Goal: Find specific page/section: Find specific page/section

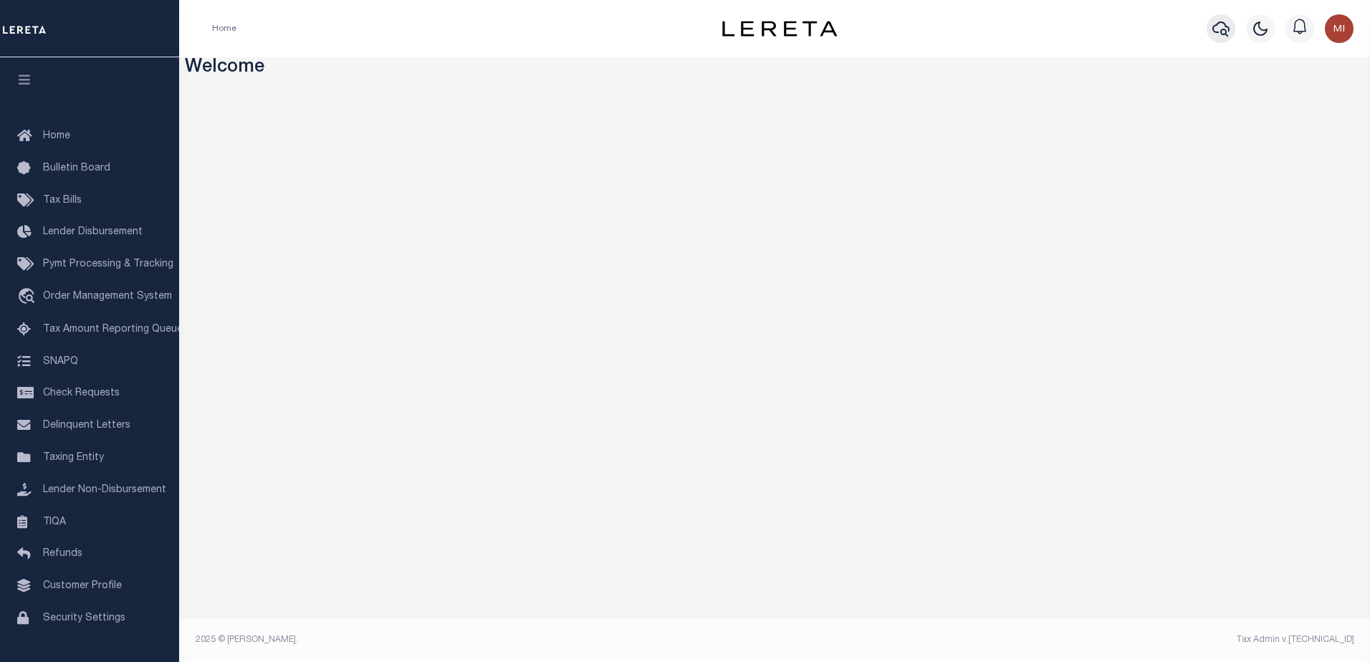
drag, startPoint x: 1218, startPoint y: 30, endPoint x: 1212, endPoint y: 27, distance: 7.4
click at [1212, 27] on button "button" at bounding box center [1221, 28] width 29 height 29
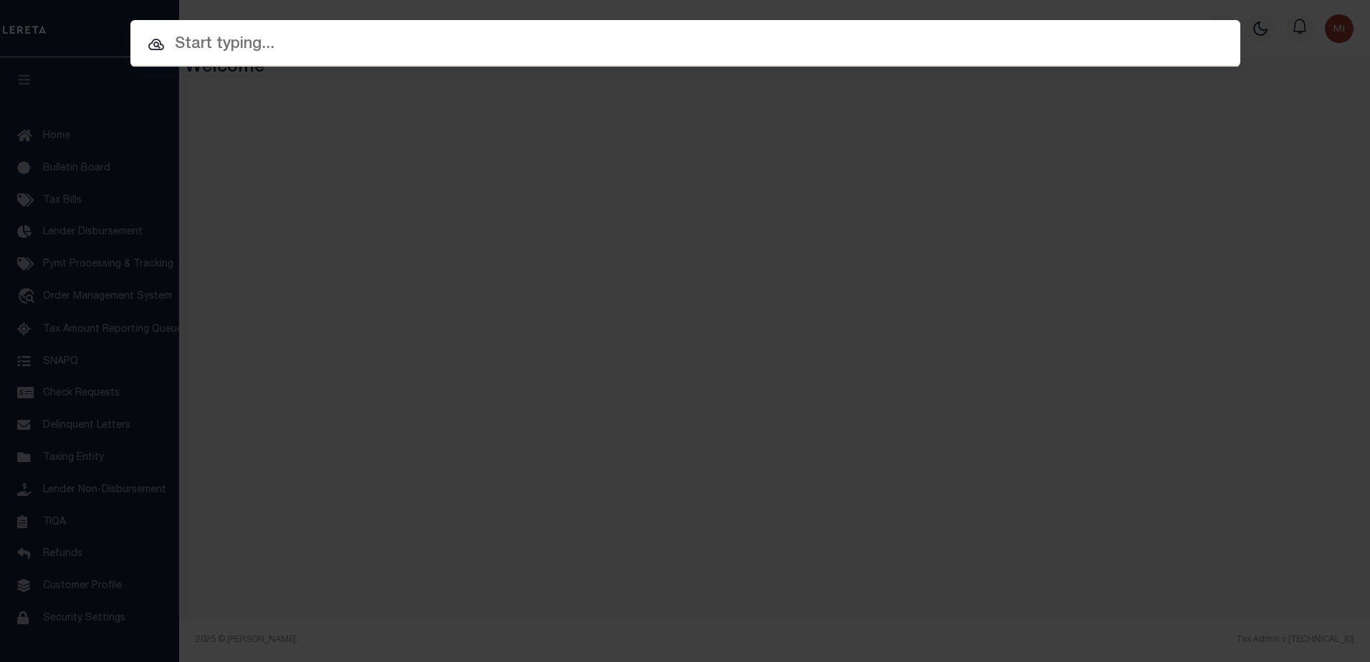
click at [340, 42] on input "text" at bounding box center [685, 44] width 1110 height 25
paste input "CIBC-AR-71"
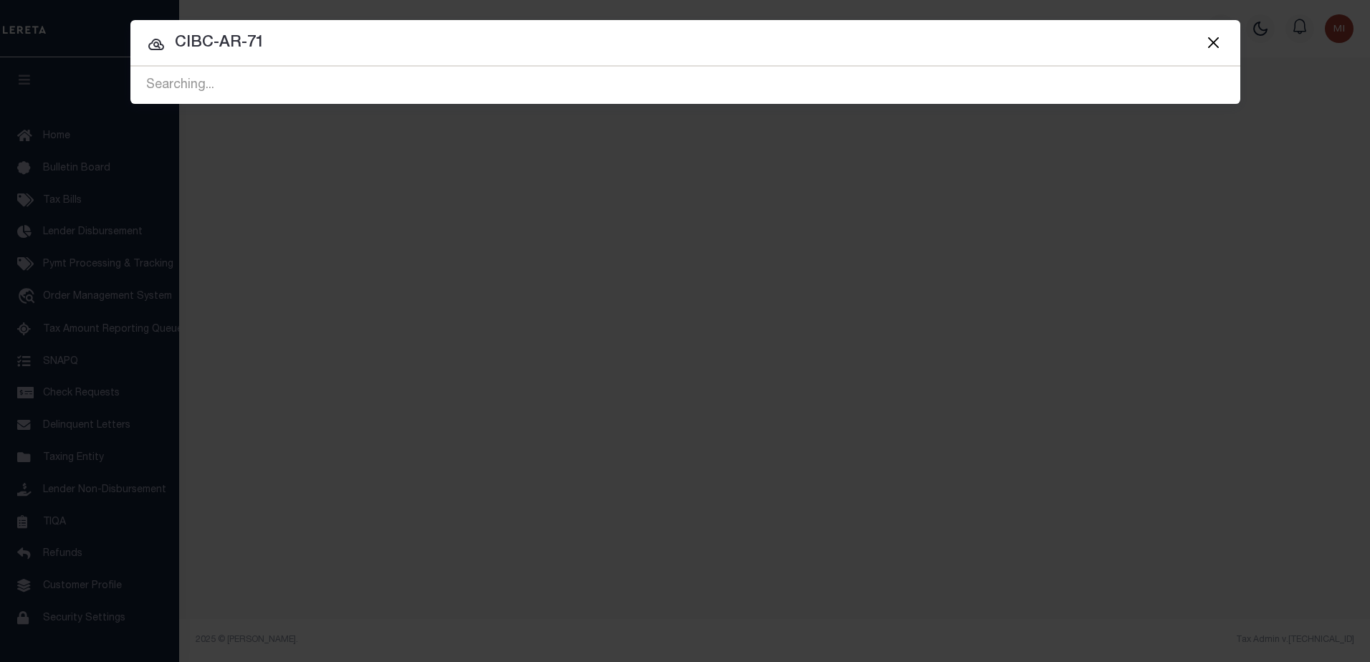
type input "CIBC-AR-71"
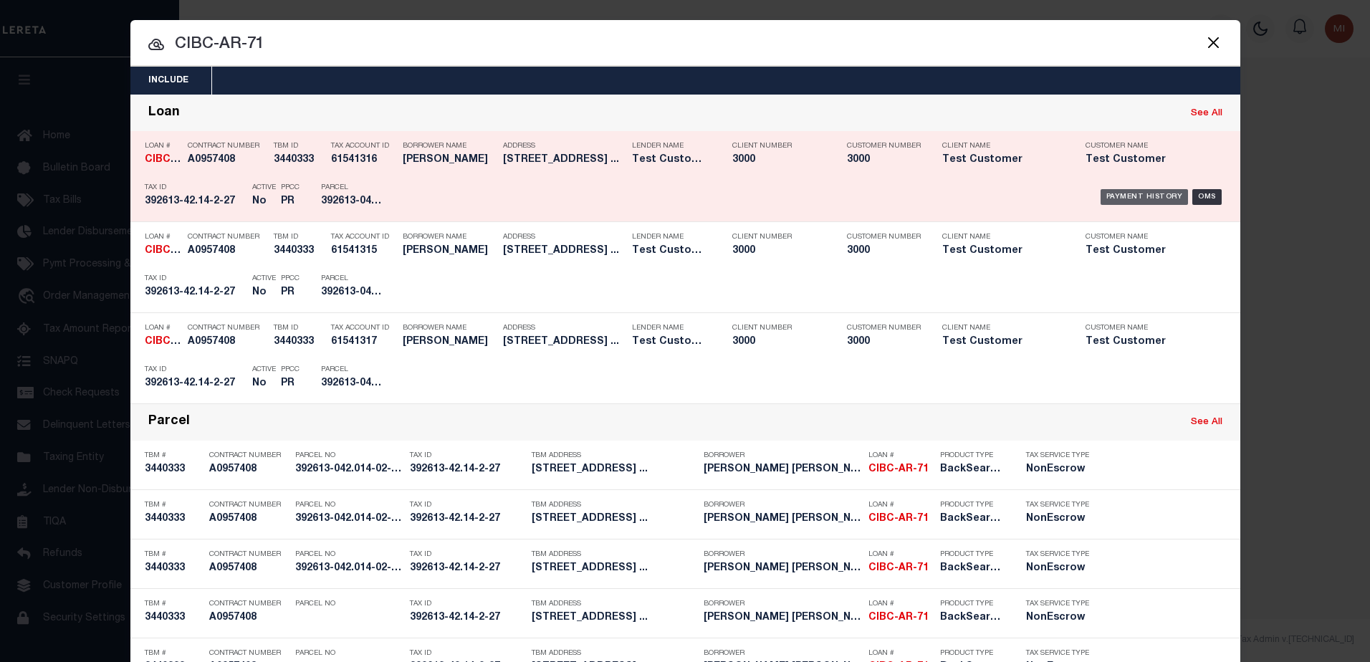
click at [1146, 199] on div "Payment History" at bounding box center [1145, 197] width 88 height 16
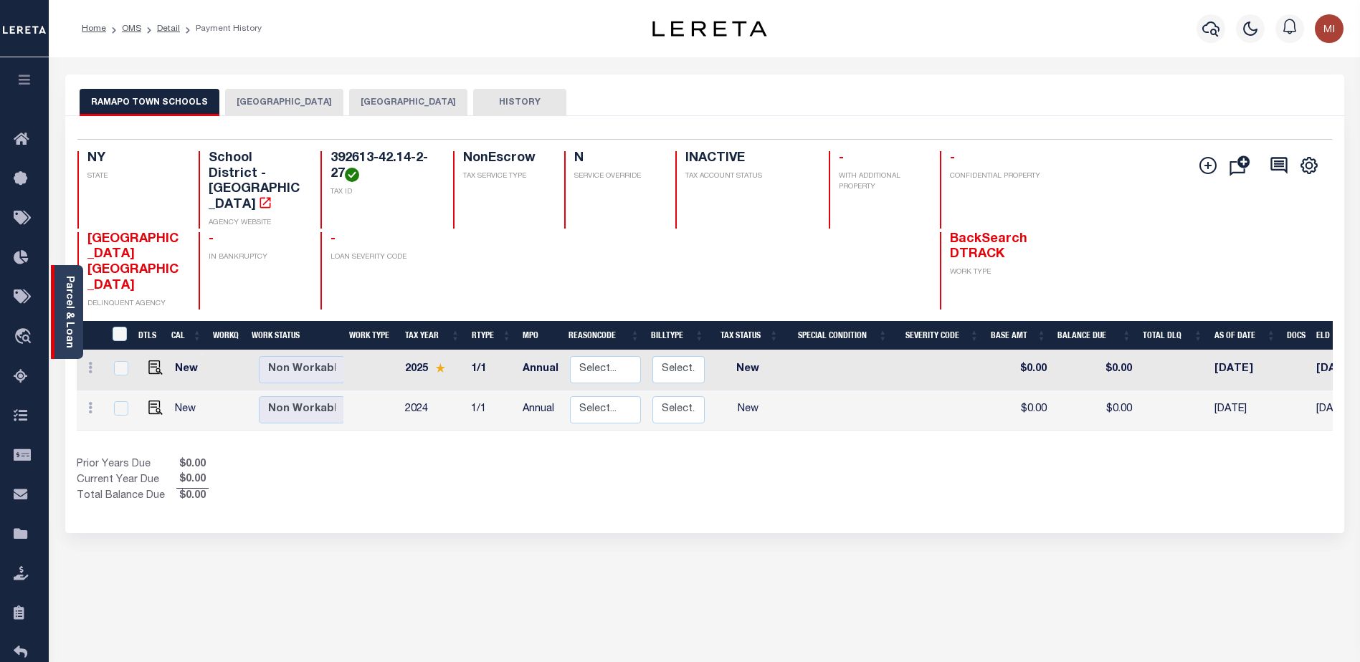
click at [69, 335] on link "Parcel & Loan" at bounding box center [69, 312] width 10 height 72
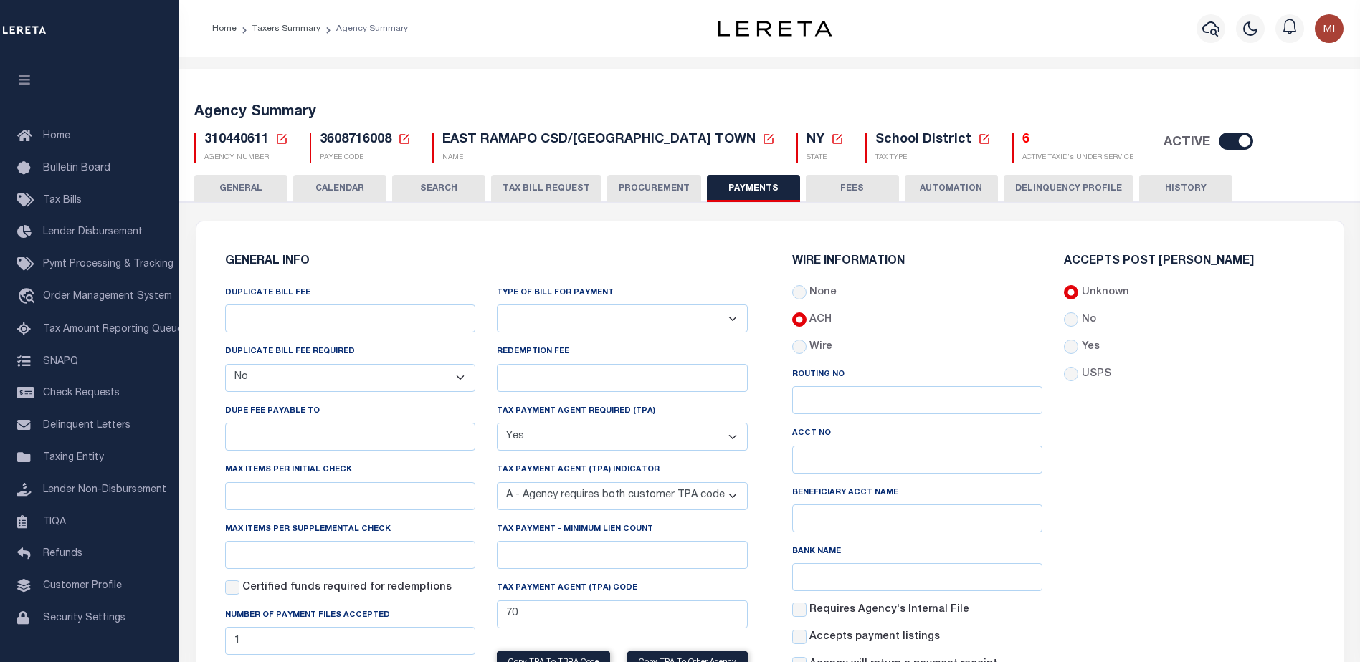
select select "false"
select select "true"
select select "1"
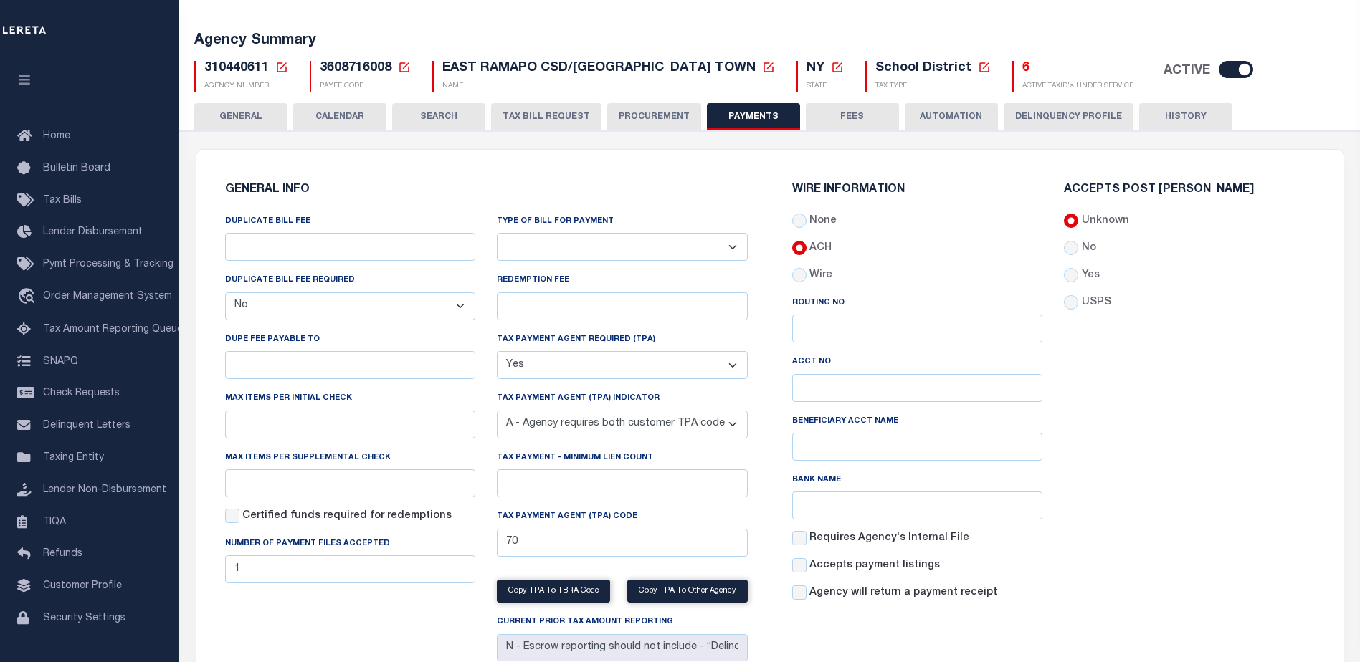
scroll to position [72, 0]
